Goal: Transaction & Acquisition: Purchase product/service

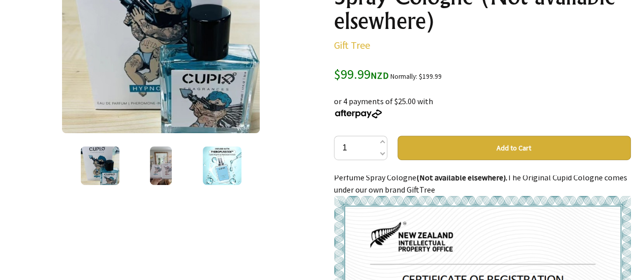
scroll to position [17, 0]
click at [515, 146] on button "Add to Cart" at bounding box center [513, 148] width 233 height 24
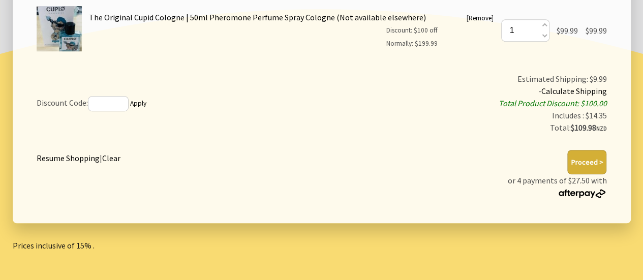
scroll to position [246, 0]
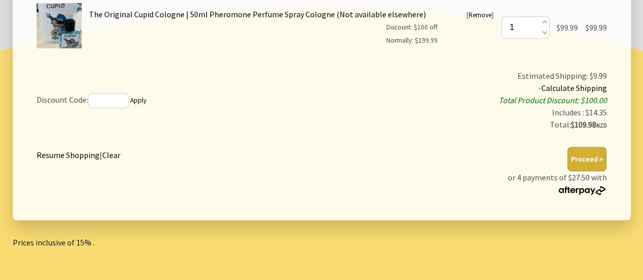
click at [589, 155] on button "Proceed >" at bounding box center [586, 159] width 39 height 24
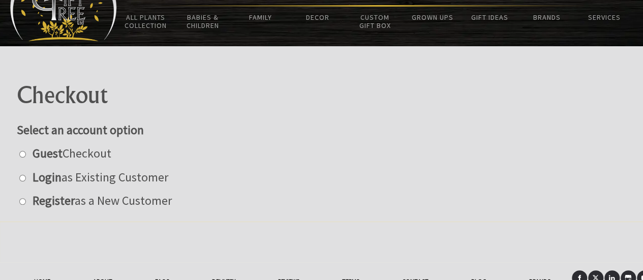
scroll to position [54, 0]
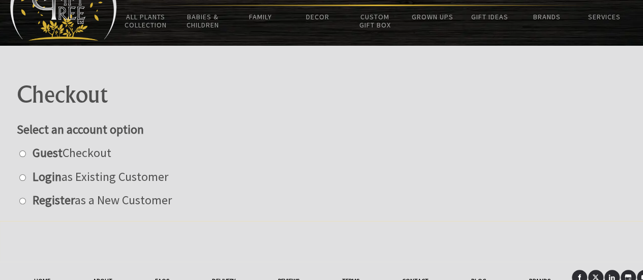
click at [21, 152] on input "radio" at bounding box center [22, 153] width 7 height 7
radio input "true"
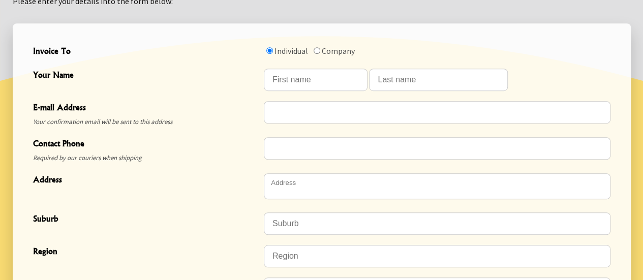
scroll to position [304, 0]
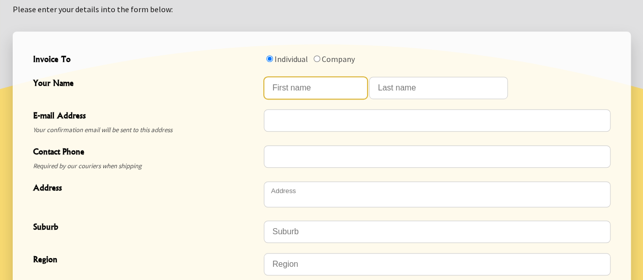
click at [302, 85] on input "Your Name" at bounding box center [316, 88] width 104 height 22
type input "Mark"
type input "Kerslake"
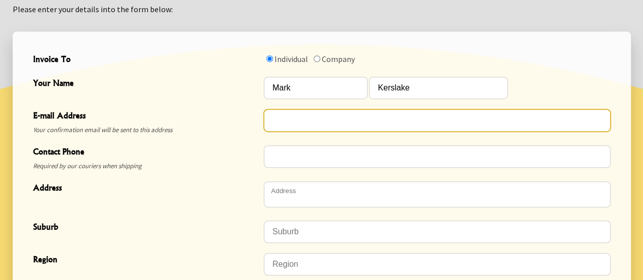
type input "mkerslake@menzies.school.nz"
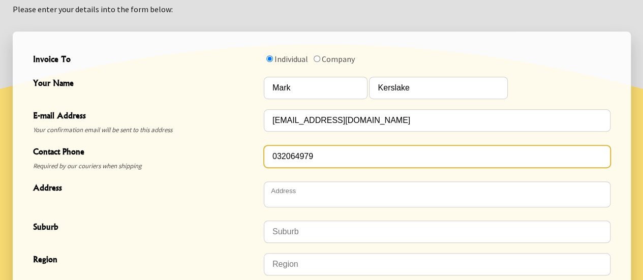
drag, startPoint x: 318, startPoint y: 158, endPoint x: 228, endPoint y: 157, distance: 90.0
click at [228, 157] on div "Contact Phone Required by our couriers when shipping 032064979" at bounding box center [321, 158] width 585 height 36
type input "0210567119"
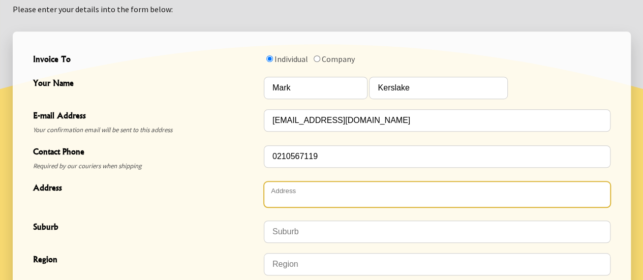
click at [296, 197] on textarea "Address" at bounding box center [437, 194] width 347 height 26
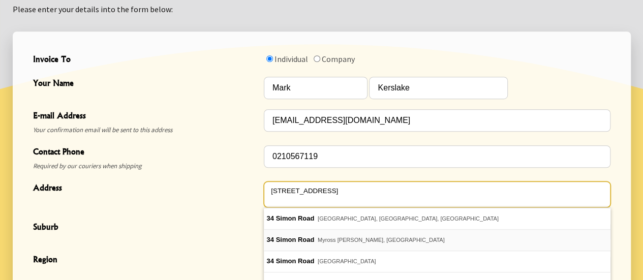
type textarea "[STREET_ADDRESS]"
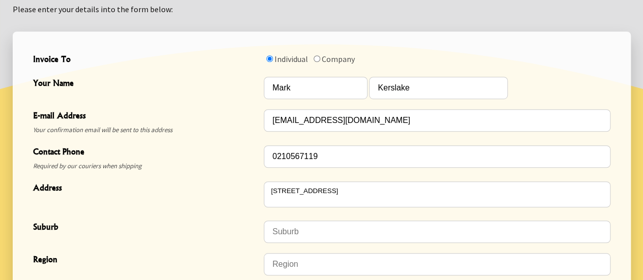
type input "Myross Bush"
type input "9872"
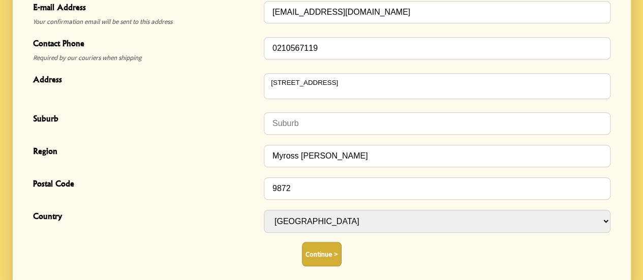
scroll to position [416, 0]
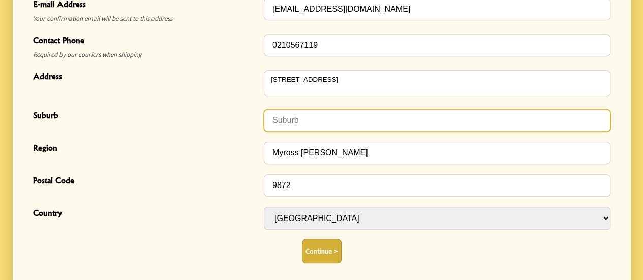
click at [287, 116] on input "Suburb" at bounding box center [437, 120] width 347 height 22
type input "Myross Bush"
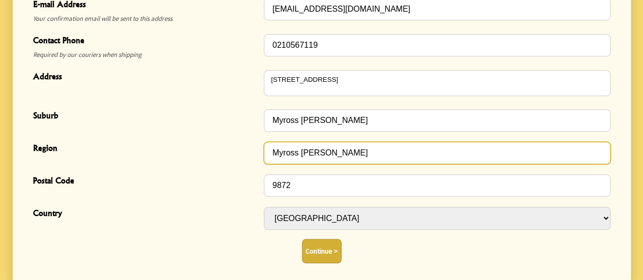
drag, startPoint x: 329, startPoint y: 152, endPoint x: 239, endPoint y: 148, distance: 90.1
click at [239, 148] on div "Region Myross Bush" at bounding box center [321, 153] width 585 height 33
type input "Invercargill"
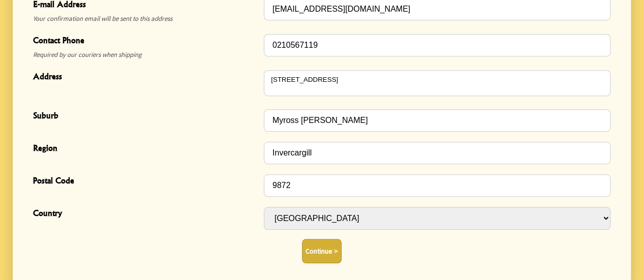
click at [215, 76] on span "Address" at bounding box center [146, 77] width 226 height 15
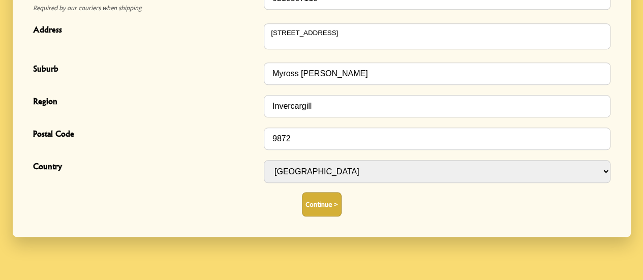
scroll to position [474, 0]
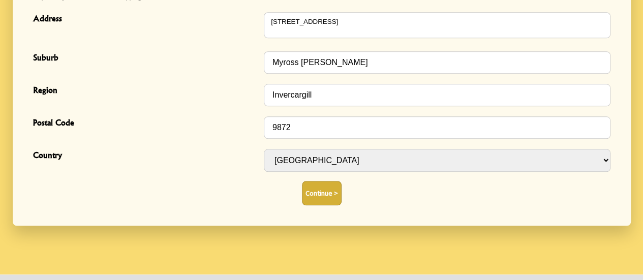
click at [319, 193] on button "Continue >" at bounding box center [322, 193] width 40 height 24
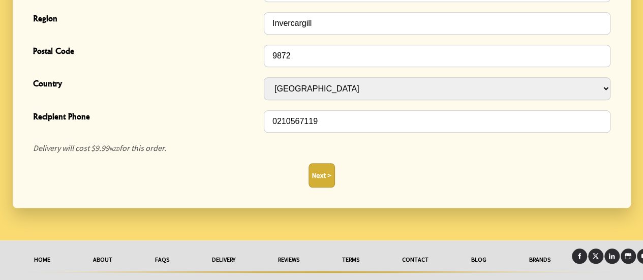
scroll to position [458, 0]
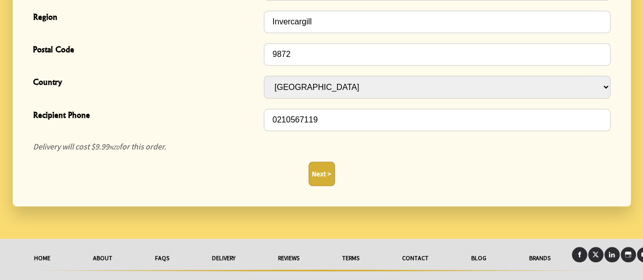
click at [323, 173] on button "Next >" at bounding box center [322, 174] width 26 height 24
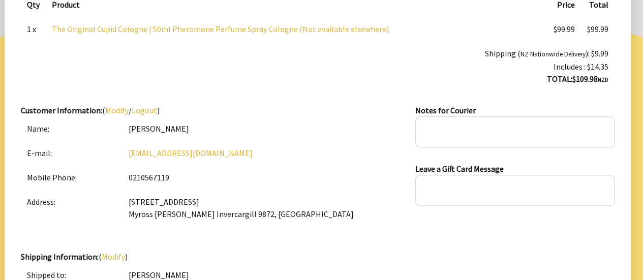
scroll to position [188, 0]
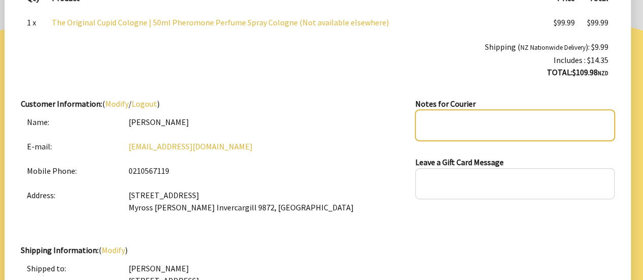
click at [430, 122] on textarea at bounding box center [514, 125] width 199 height 31
click at [490, 119] on textarea "Leave in mailbox of not home" at bounding box center [514, 125] width 199 height 31
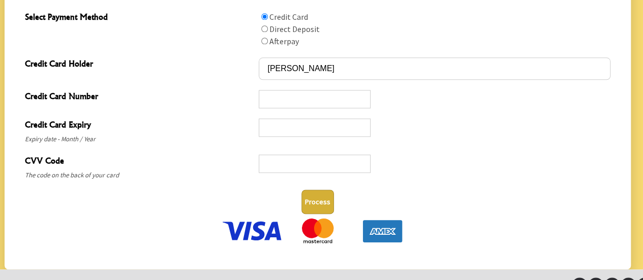
scroll to position [552, 0]
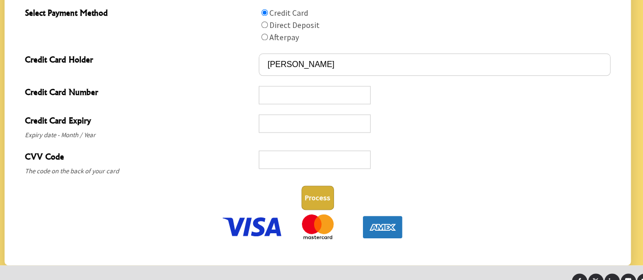
type textarea "Leave in mailbox if not home"
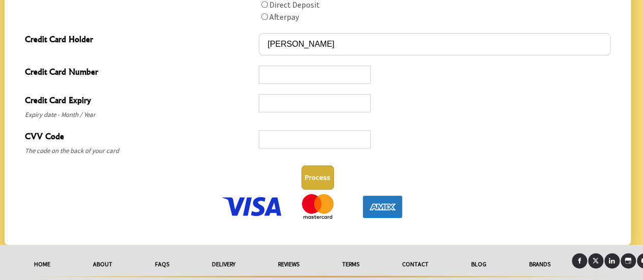
scroll to position [600, 0]
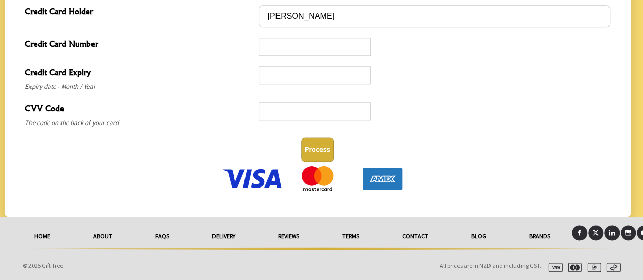
click at [263, 172] on img at bounding box center [253, 178] width 64 height 25
click at [321, 149] on button "Process" at bounding box center [317, 149] width 33 height 24
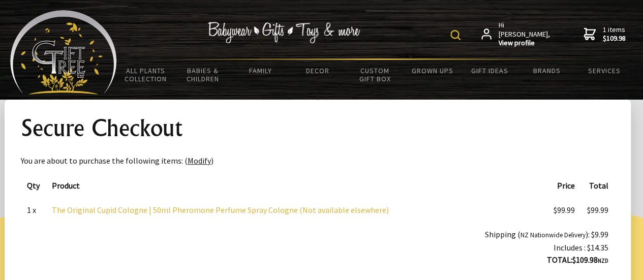
click at [604, 31] on span "1 items $109.98" at bounding box center [614, 34] width 23 height 18
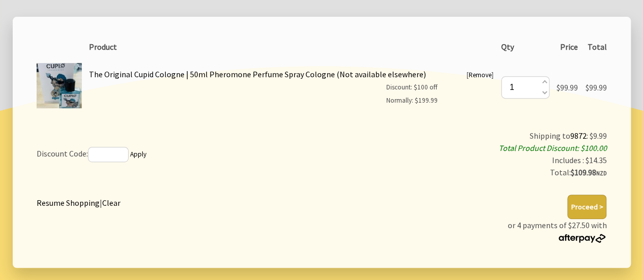
scroll to position [187, 0]
click at [593, 205] on button "Proceed >" at bounding box center [586, 206] width 39 height 24
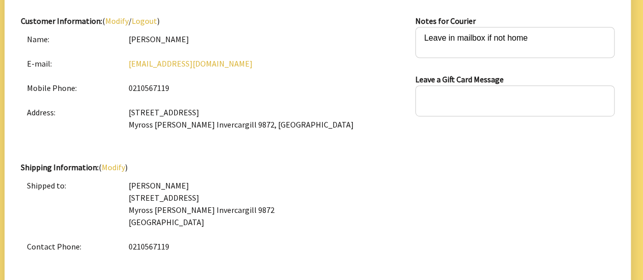
scroll to position [268, 0]
